Goal: Task Accomplishment & Management: Manage account settings

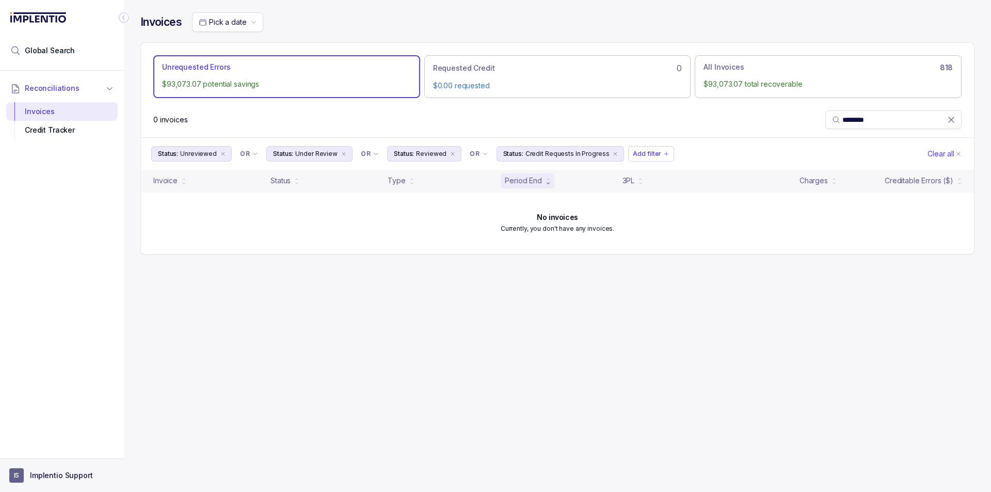
click at [43, 466] on aside "IS Implentio Support" at bounding box center [62, 475] width 124 height 34
click at [49, 477] on p "Implentio Support" at bounding box center [61, 475] width 63 height 10
click at [44, 454] on p "Logout" at bounding box center [68, 453] width 86 height 10
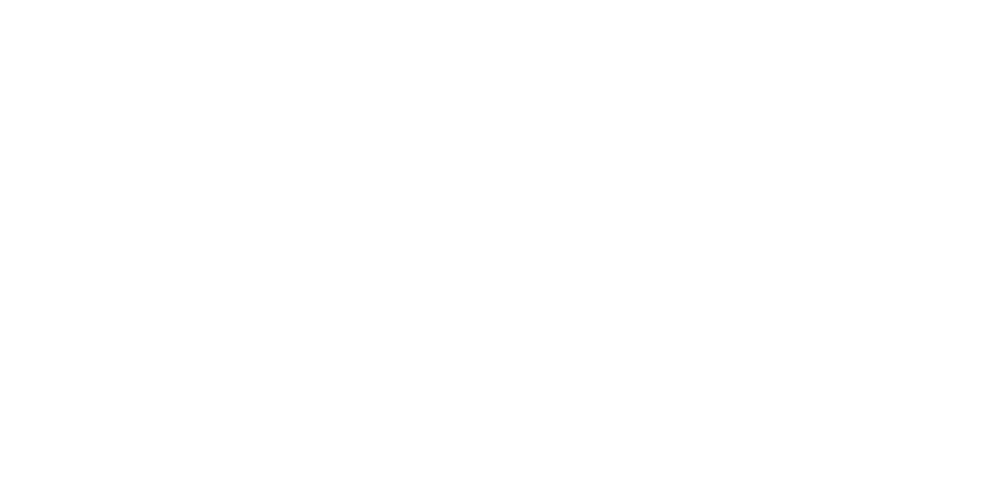
drag, startPoint x: 781, startPoint y: 33, endPoint x: 862, endPoint y: 12, distance: 83.8
click at [782, 0] on html at bounding box center [495, 0] width 991 height 0
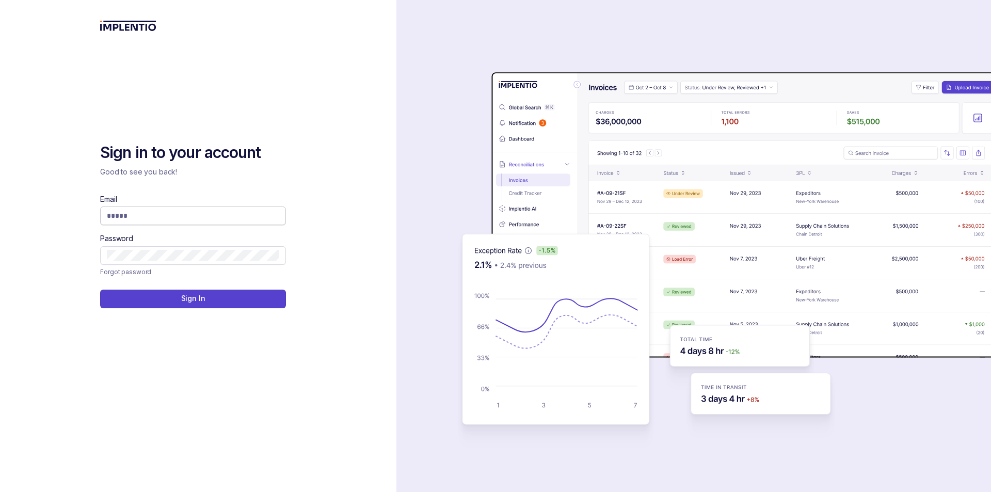
drag, startPoint x: 248, startPoint y: 232, endPoint x: 241, endPoint y: 225, distance: 9.9
click at [246, 231] on div "Email Password" at bounding box center [193, 229] width 186 height 71
drag, startPoint x: 239, startPoint y: 223, endPoint x: 233, endPoint y: 214, distance: 10.5
click at [236, 220] on span at bounding box center [193, 216] width 186 height 19
click at [233, 213] on input "Email" at bounding box center [193, 216] width 172 height 10
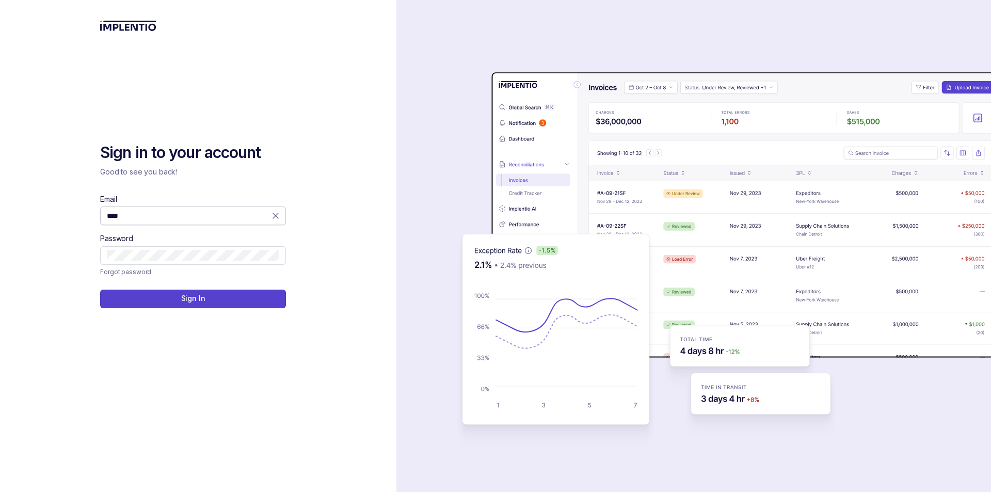
type input "**********"
